Goal: Navigation & Orientation: Find specific page/section

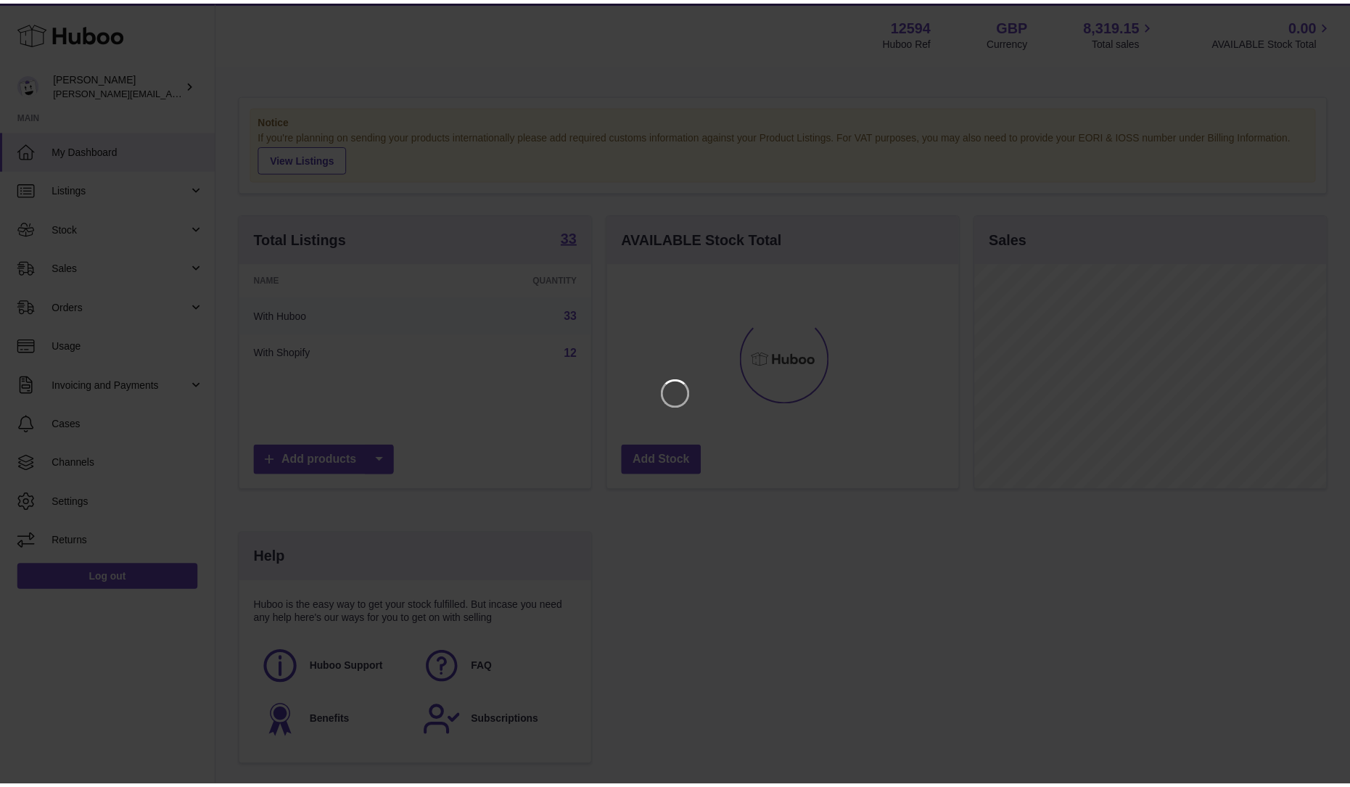
scroll to position [226, 355]
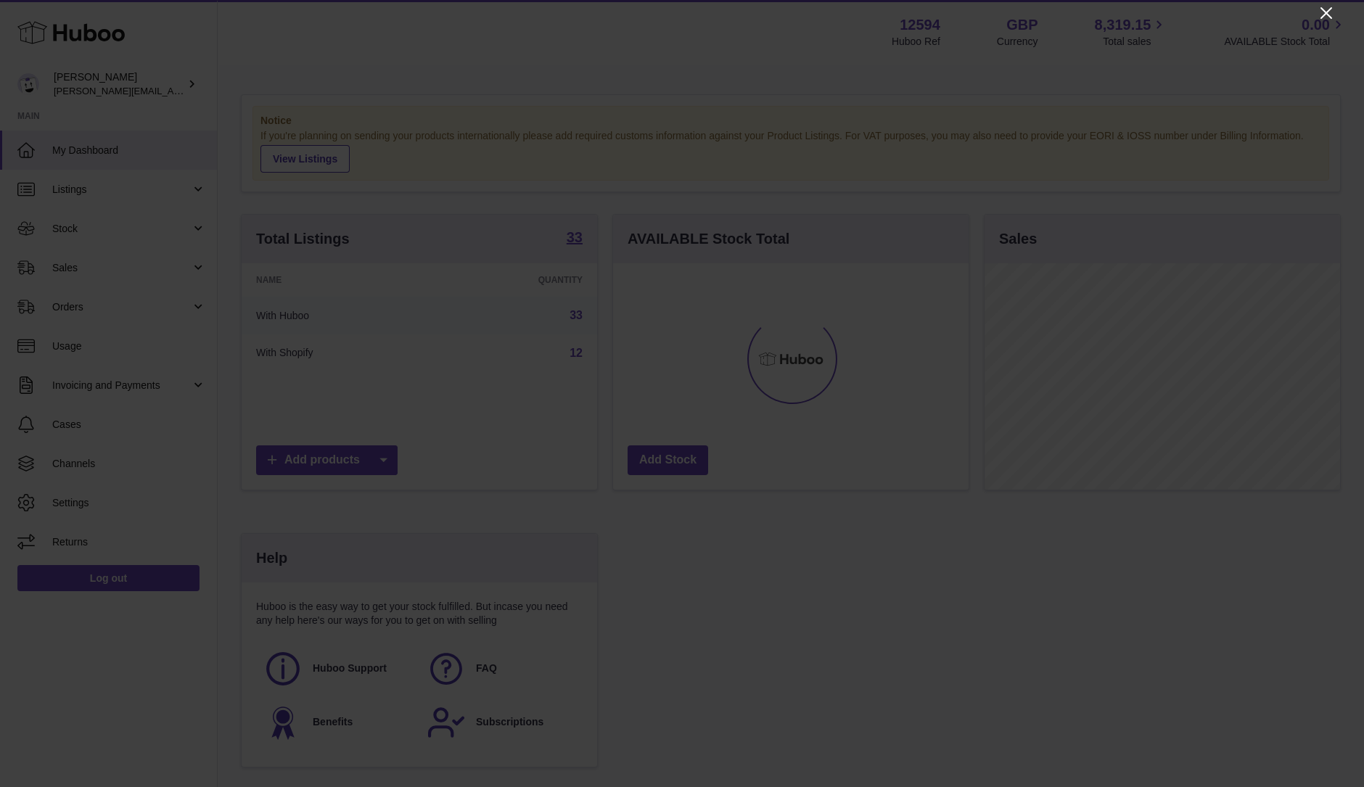
click at [1331, 12] on icon "Close" at bounding box center [1325, 12] width 17 height 17
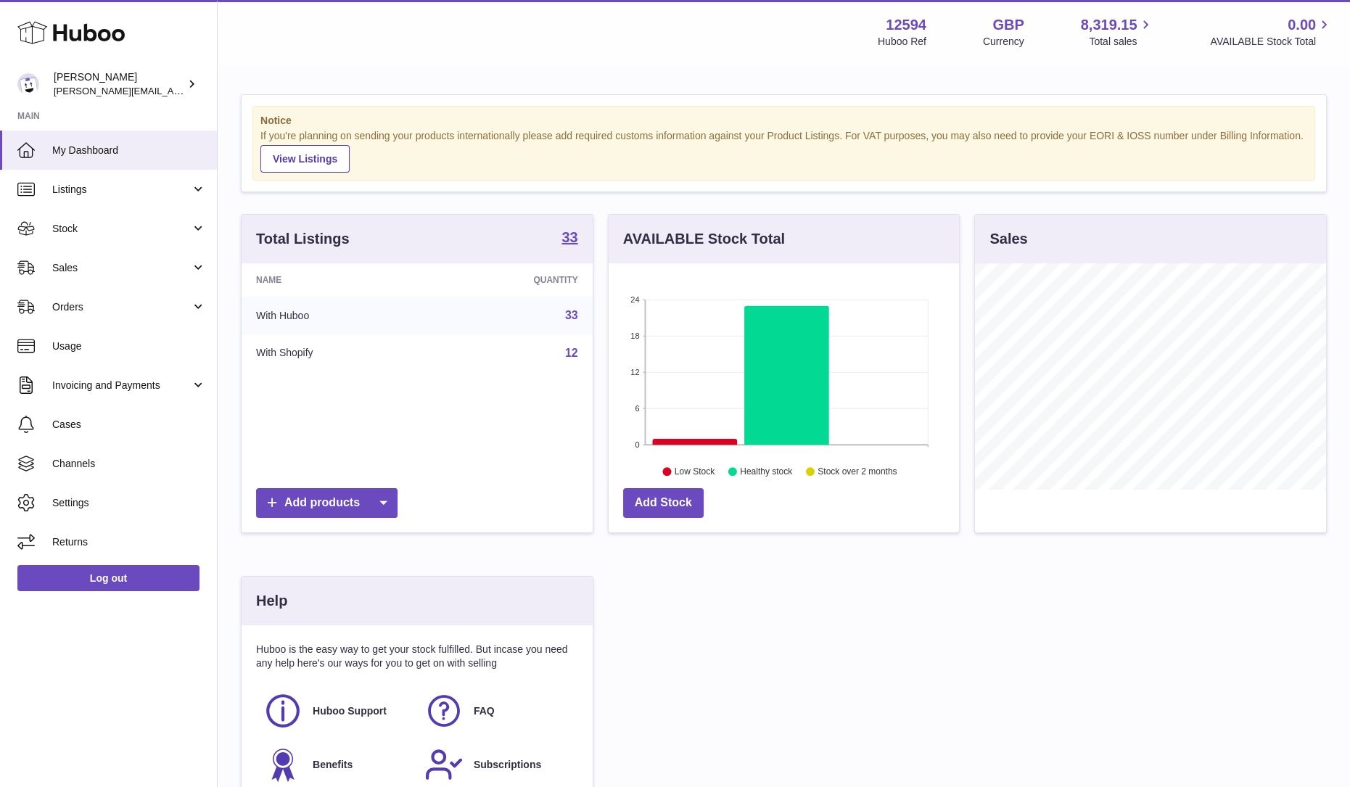
scroll to position [725212, 725086]
click at [111, 265] on span "Sales" at bounding box center [121, 268] width 139 height 14
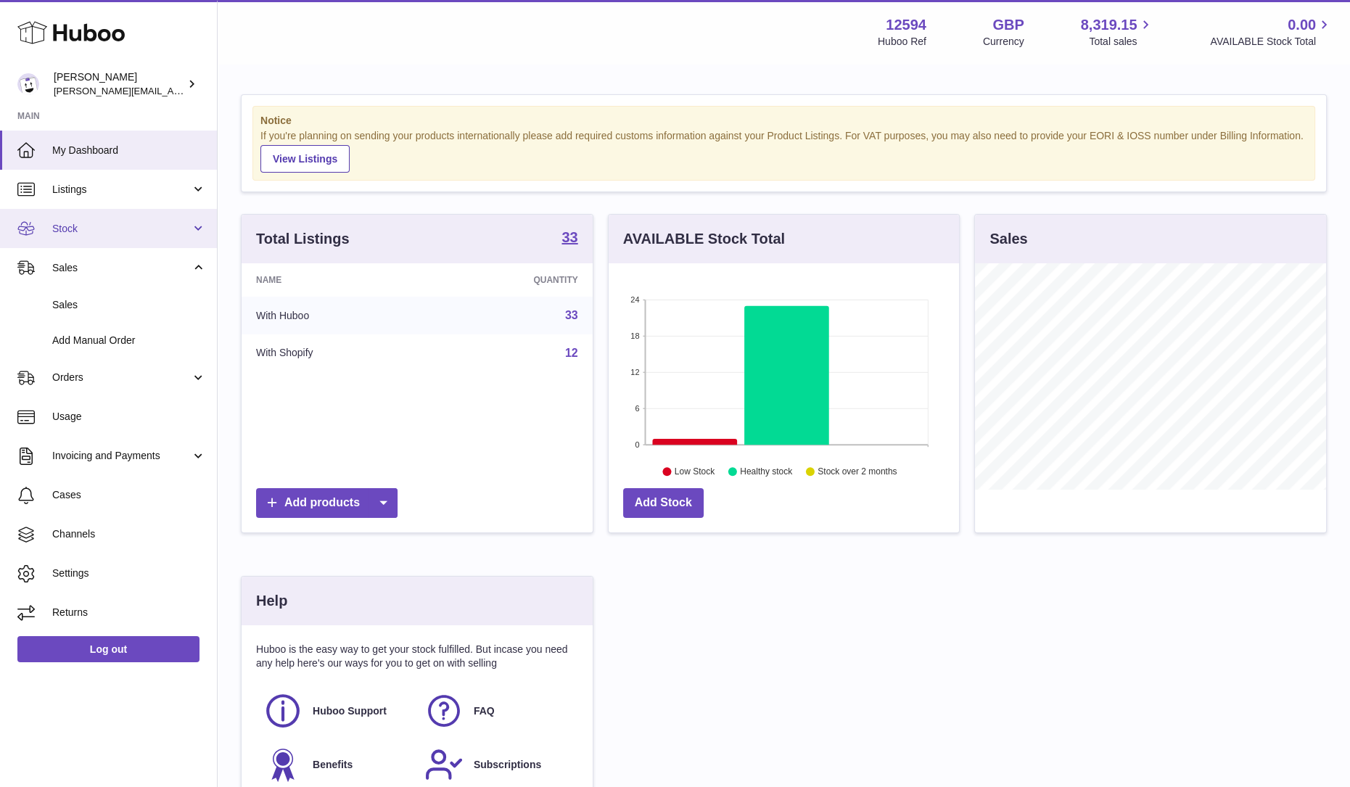
click at [75, 230] on span "Stock" at bounding box center [121, 229] width 139 height 14
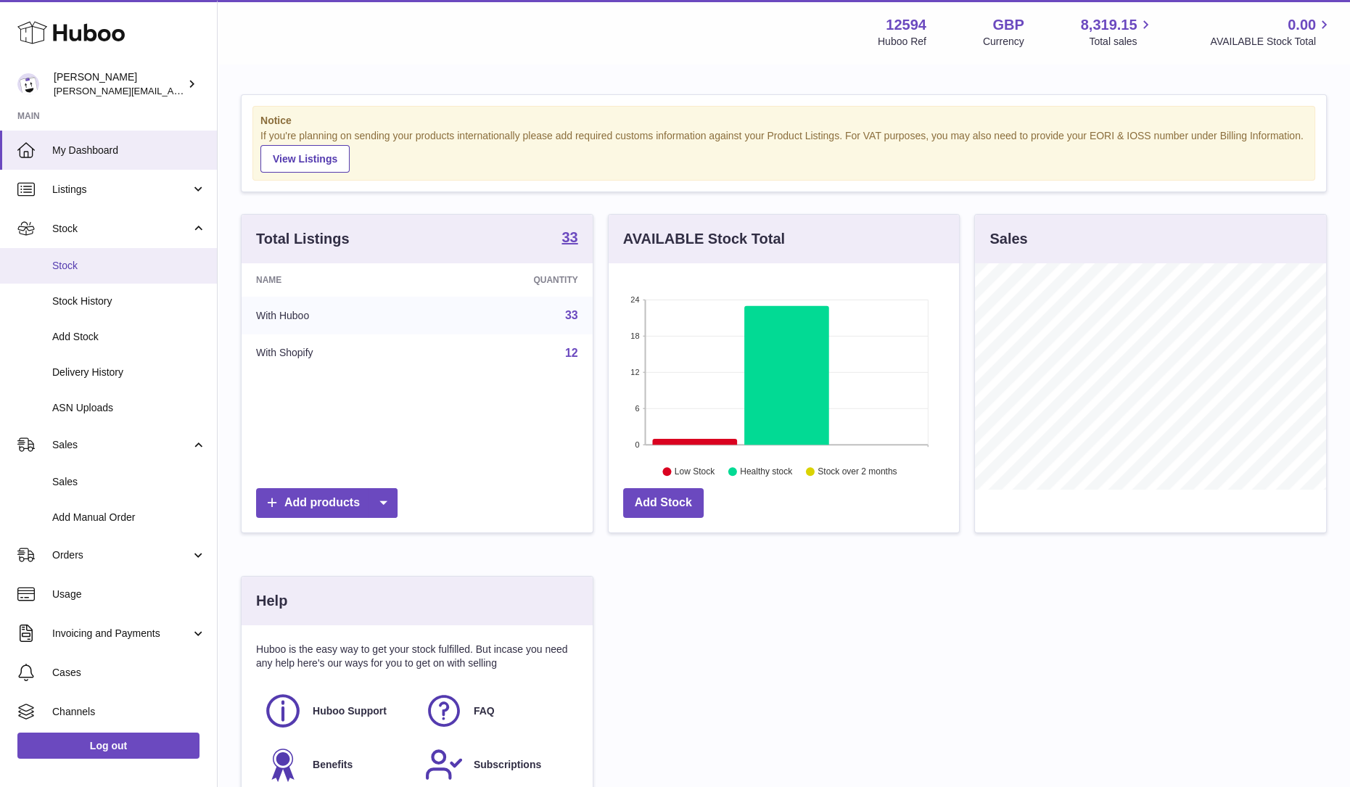
click at [62, 264] on span "Stock" at bounding box center [129, 266] width 154 height 14
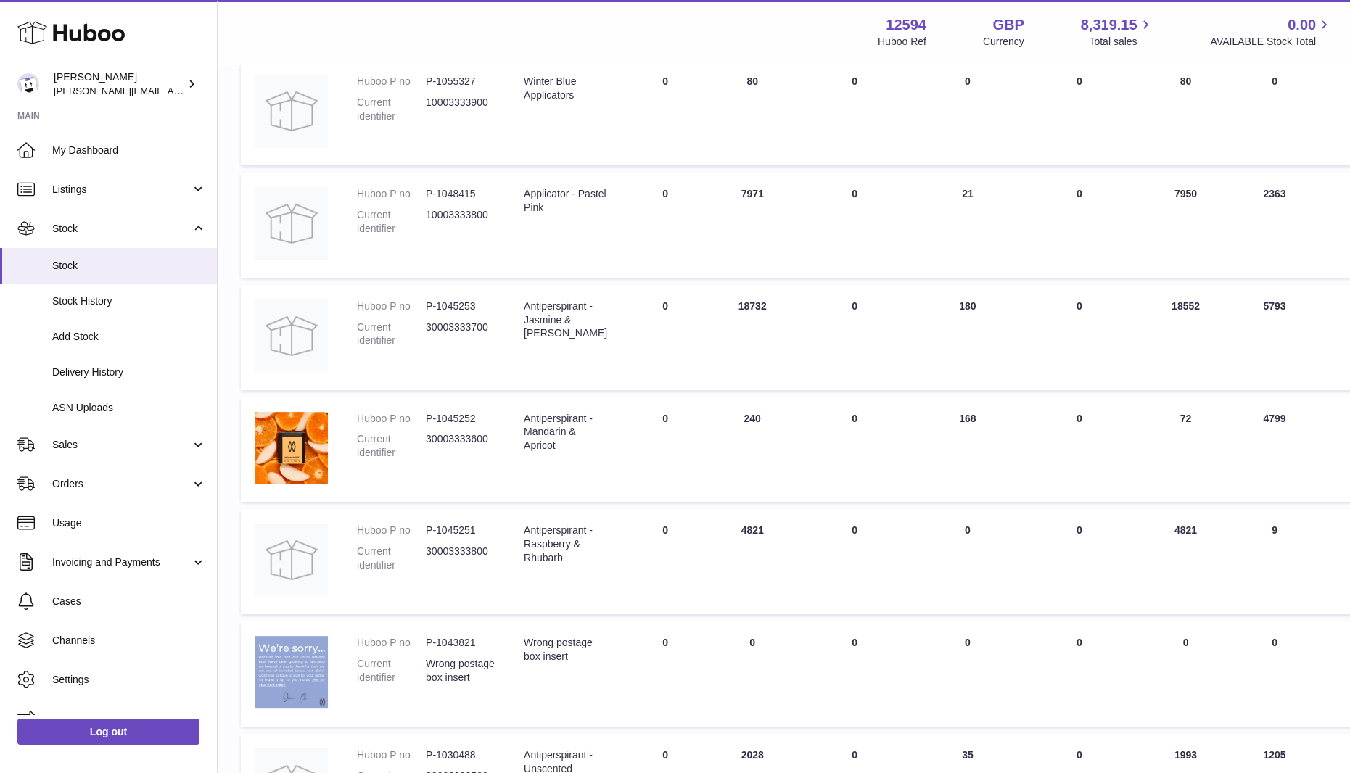
scroll to position [454, 0]
